Goal: Task Accomplishment & Management: Use online tool/utility

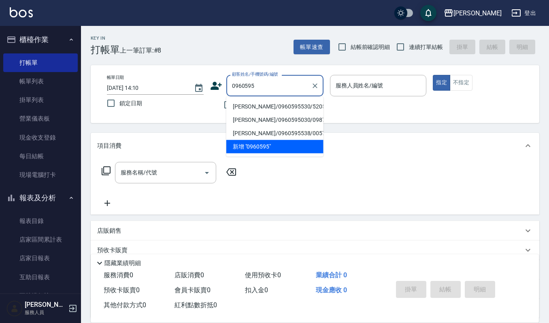
type input "0960595"
click at [50, 200] on button "報表及分析" at bounding box center [40, 198] width 75 height 21
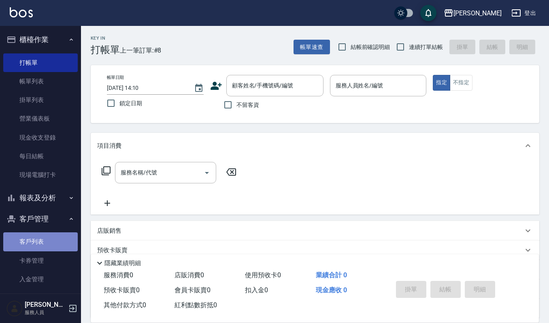
click at [60, 234] on link "客戶列表" at bounding box center [40, 242] width 75 height 19
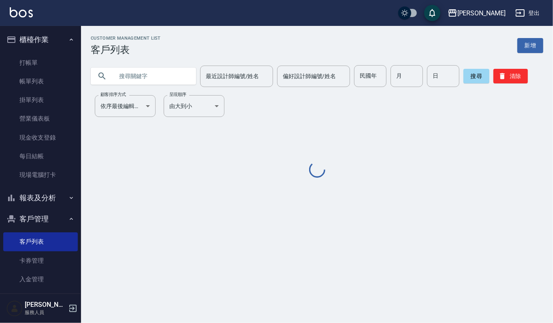
drag, startPoint x: 168, startPoint y: 76, endPoint x: 184, endPoint y: 83, distance: 17.8
click at [175, 78] on input "text" at bounding box center [151, 76] width 76 height 22
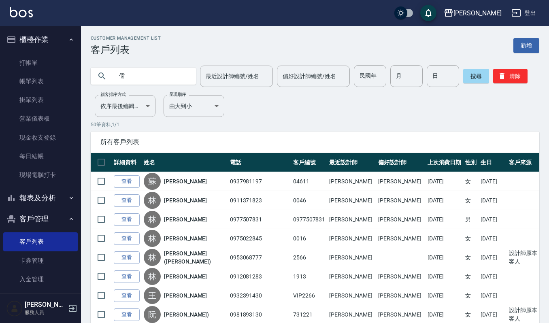
type input "儒"
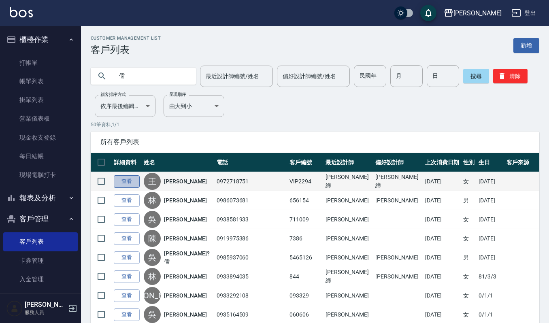
click at [128, 184] on link "查看" at bounding box center [127, 181] width 26 height 13
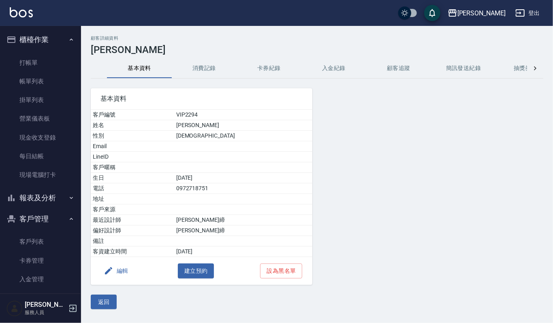
click at [206, 70] on button "消費記錄" at bounding box center [204, 68] width 65 height 19
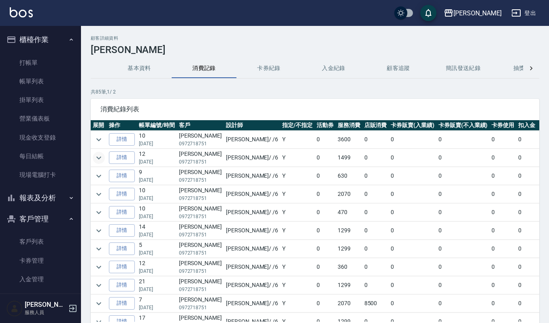
click at [93, 156] on button "expand row" at bounding box center [99, 158] width 12 height 12
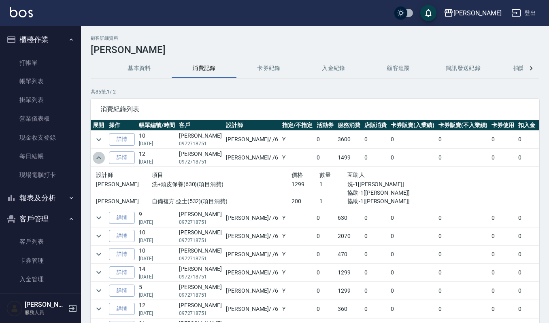
click at [100, 160] on icon "expand row" at bounding box center [99, 158] width 10 height 10
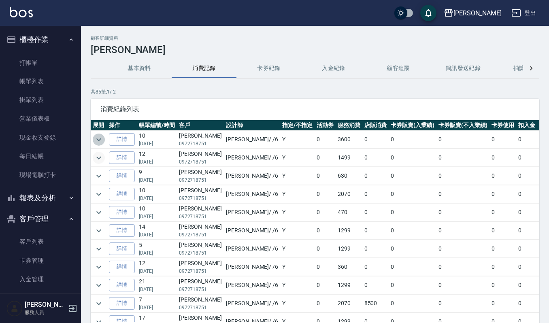
click at [99, 141] on icon "expand row" at bounding box center [98, 139] width 5 height 3
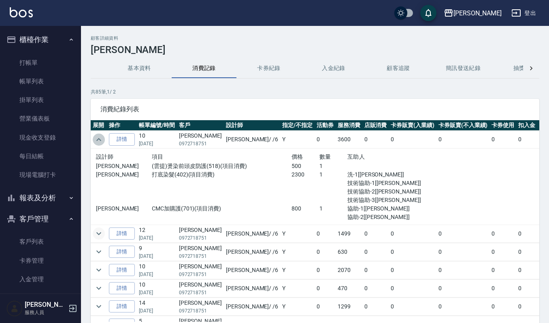
click at [99, 141] on icon "expand row" at bounding box center [99, 140] width 10 height 10
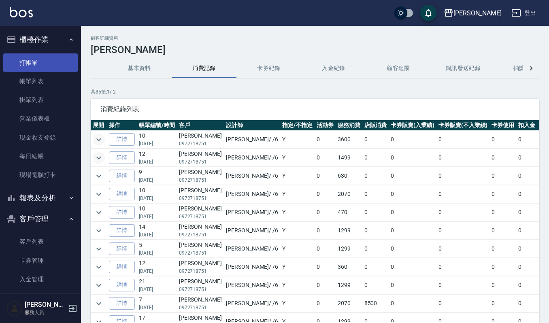
click at [56, 66] on link "打帳單" at bounding box center [40, 62] width 75 height 19
